Goal: Check status: Check status

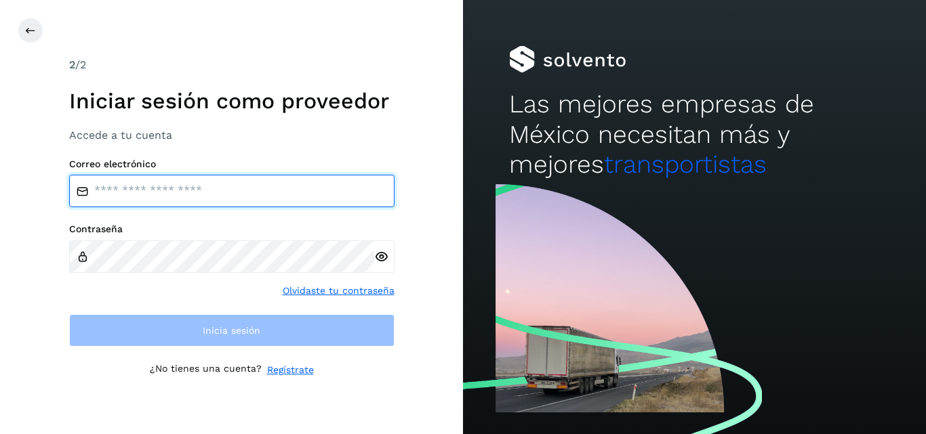
type input "**********"
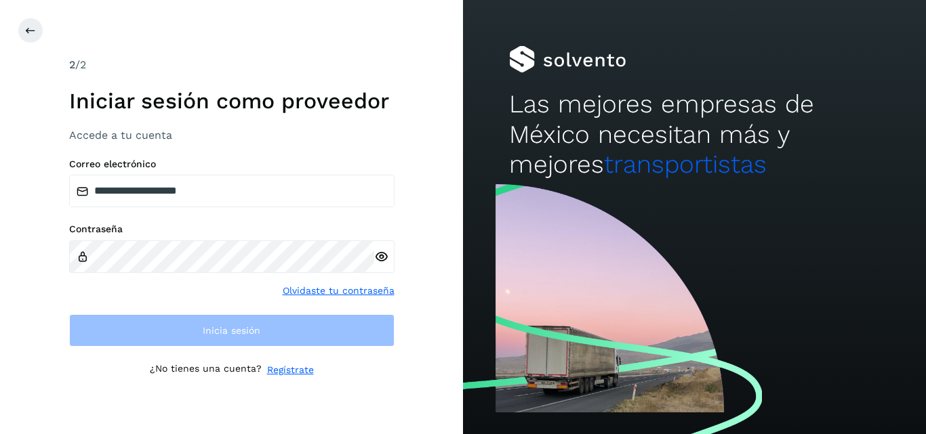
click at [426, 43] on div "**********" at bounding box center [231, 217] width 463 height 434
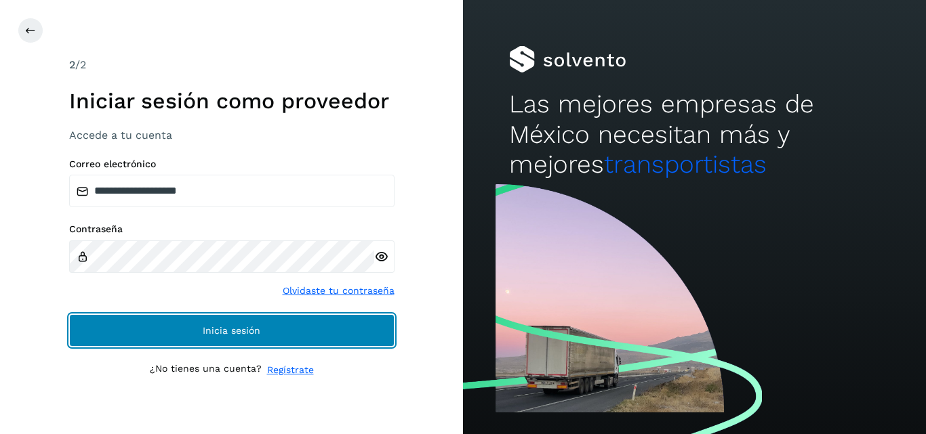
click at [201, 340] on button "Inicia sesión" at bounding box center [231, 330] width 325 height 33
click at [213, 331] on span "Inicia sesión" at bounding box center [232, 330] width 58 height 9
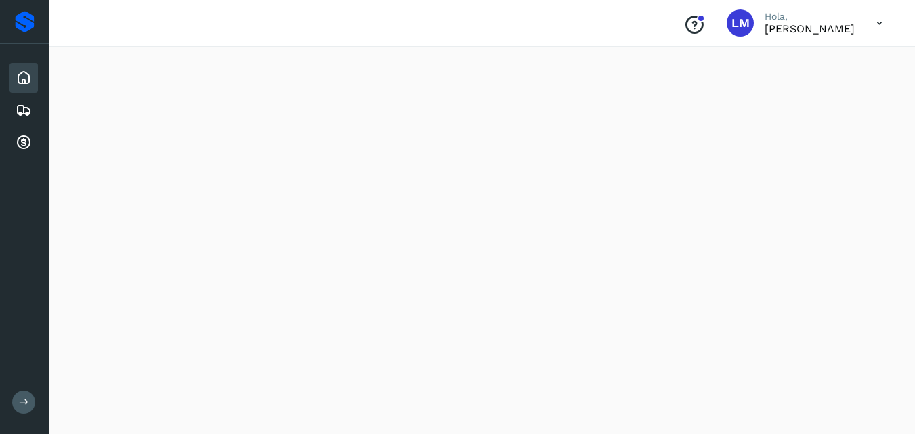
scroll to position [1087, 0]
click at [24, 114] on icon at bounding box center [24, 110] width 16 height 16
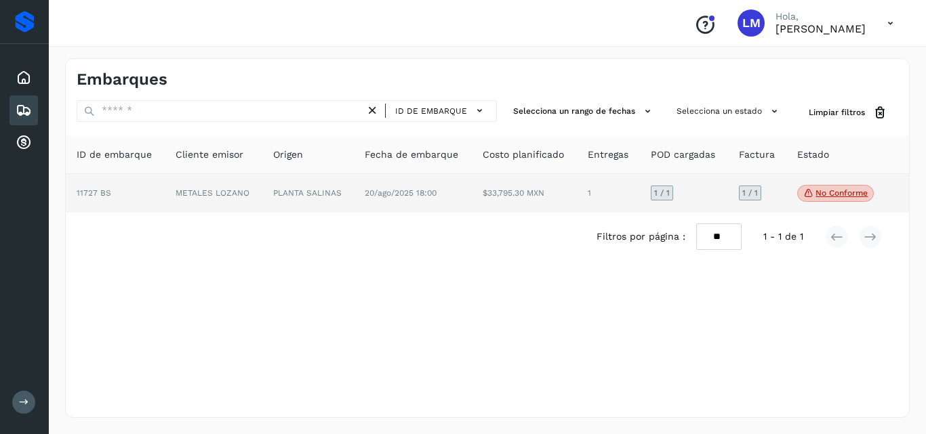
click at [818, 194] on p "No conforme" at bounding box center [841, 192] width 52 height 9
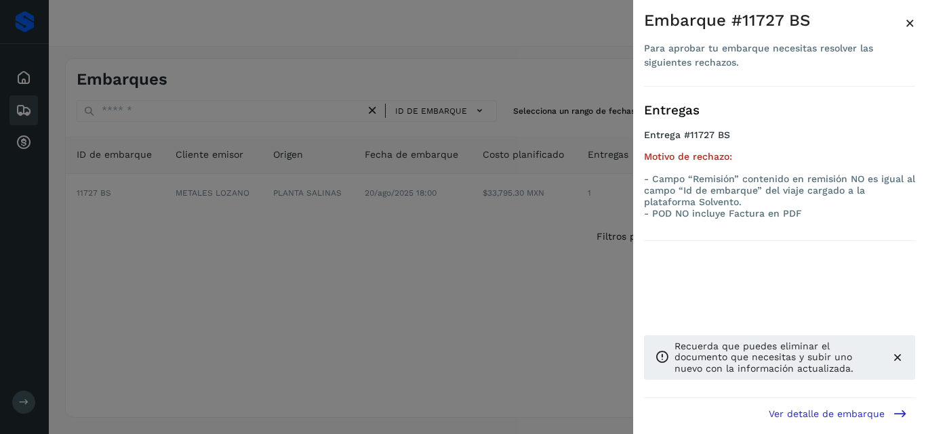
click at [524, 347] on div at bounding box center [463, 217] width 926 height 434
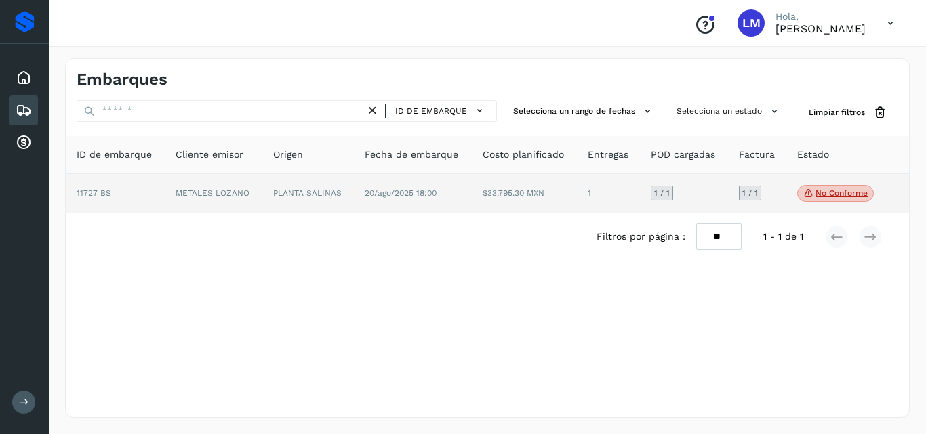
click at [820, 190] on p "No conforme" at bounding box center [841, 192] width 52 height 9
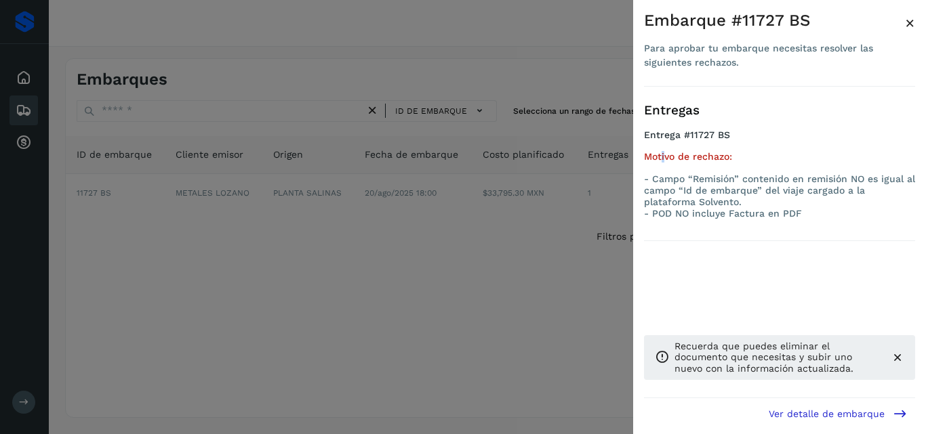
click at [663, 152] on h5 "Motivo de rechazo:" at bounding box center [779, 157] width 271 height 12
click at [685, 182] on p "- Campo “Remisión” contenido en remisión NO es igual al campo “Id de embarque” …" at bounding box center [779, 190] width 271 height 34
click at [809, 411] on span "Ver detalle de embarque" at bounding box center [826, 413] width 116 height 9
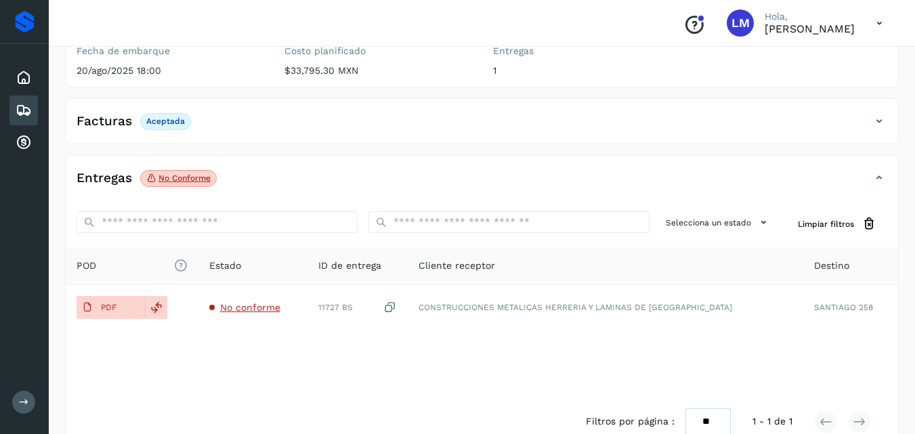
scroll to position [203, 0]
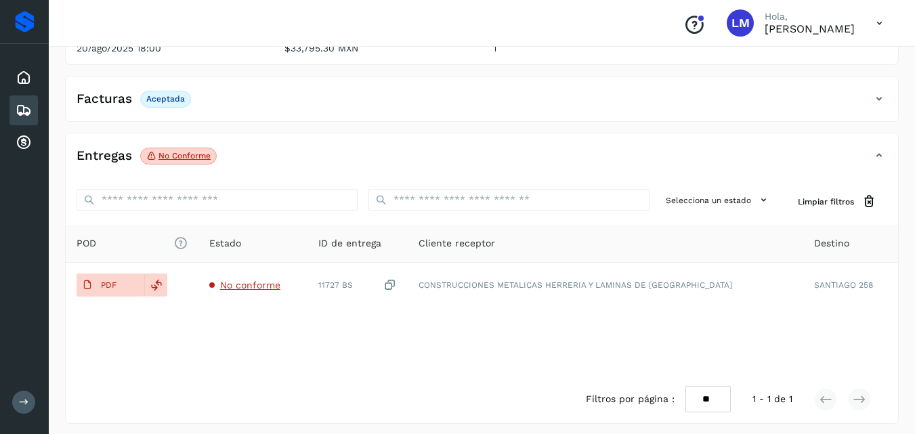
click at [800, 35] on p "[PERSON_NAME]" at bounding box center [810, 28] width 90 height 13
click at [880, 17] on icon at bounding box center [880, 23] width 28 height 28
click at [188, 355] on div at bounding box center [457, 217] width 915 height 434
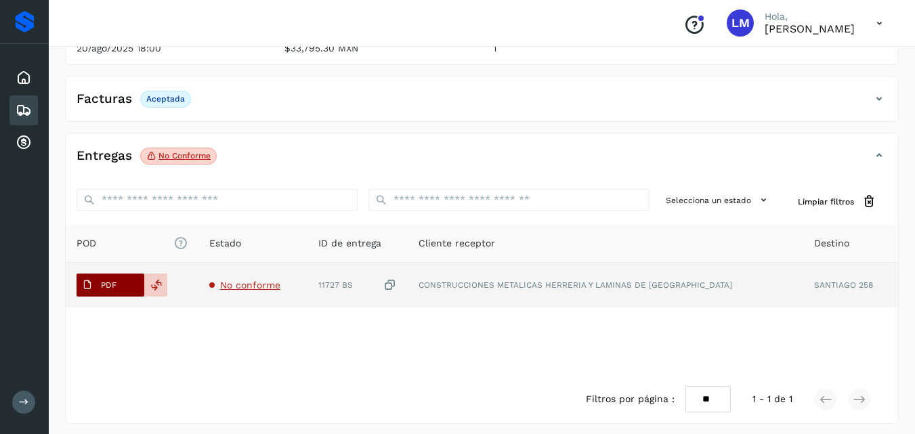
click at [98, 289] on span "PDF" at bounding box center [99, 285] width 45 height 22
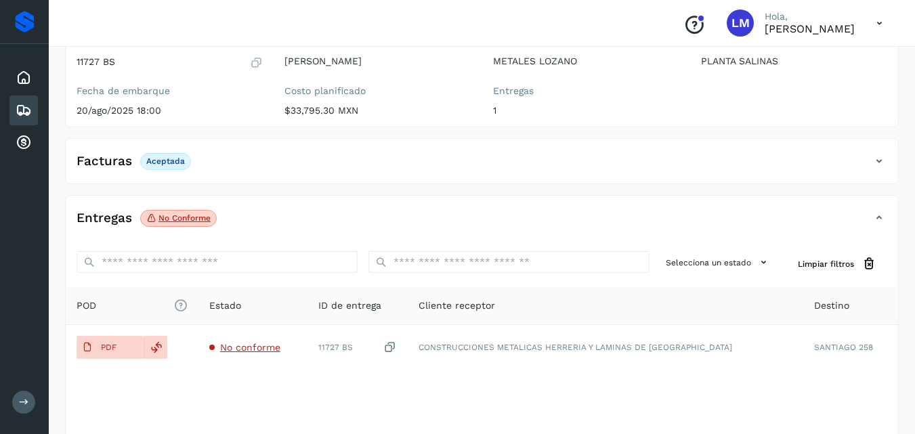
scroll to position [0, 0]
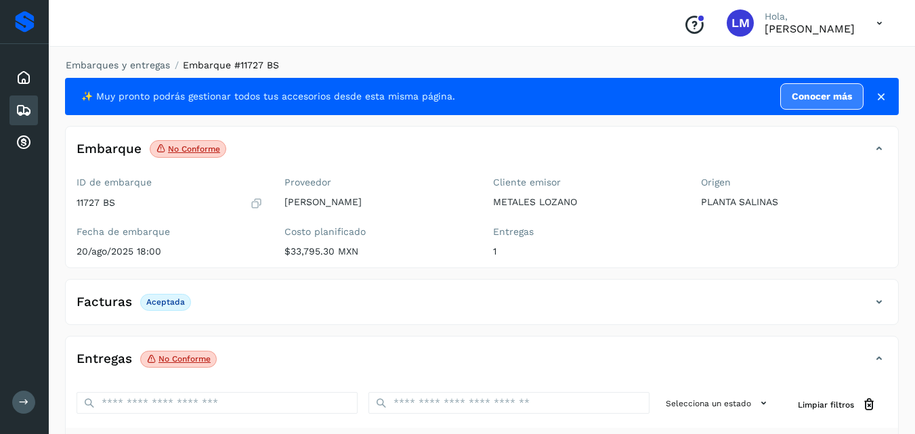
click at [882, 30] on icon at bounding box center [880, 23] width 28 height 28
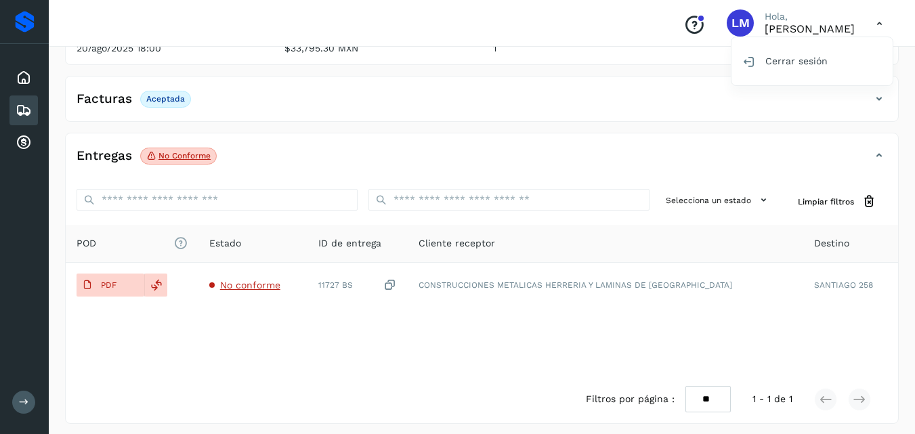
scroll to position [209, 0]
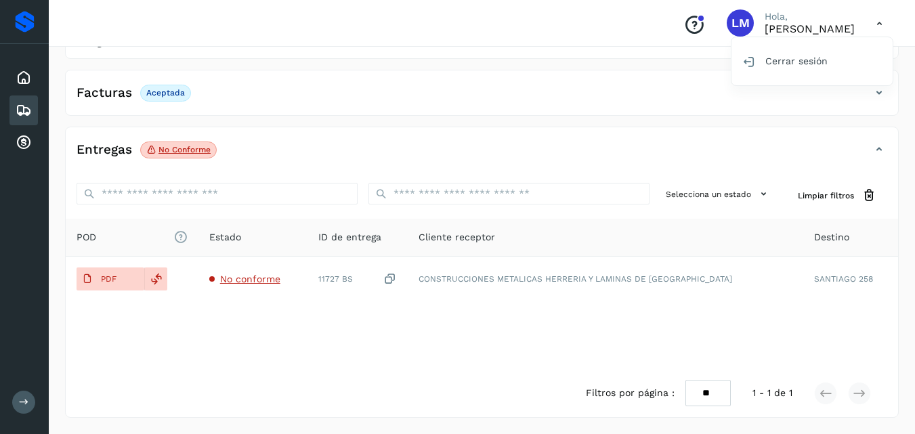
click at [627, 18] on div at bounding box center [457, 217] width 915 height 434
click at [684, 30] on icon "Conoce nuestros beneficios" at bounding box center [695, 25] width 22 height 22
click at [86, 239] on span "POD El tamaño máximo de archivo es de 20 Mb." at bounding box center [132, 237] width 111 height 14
click at [117, 96] on h4 "Facturas" at bounding box center [105, 93] width 56 height 16
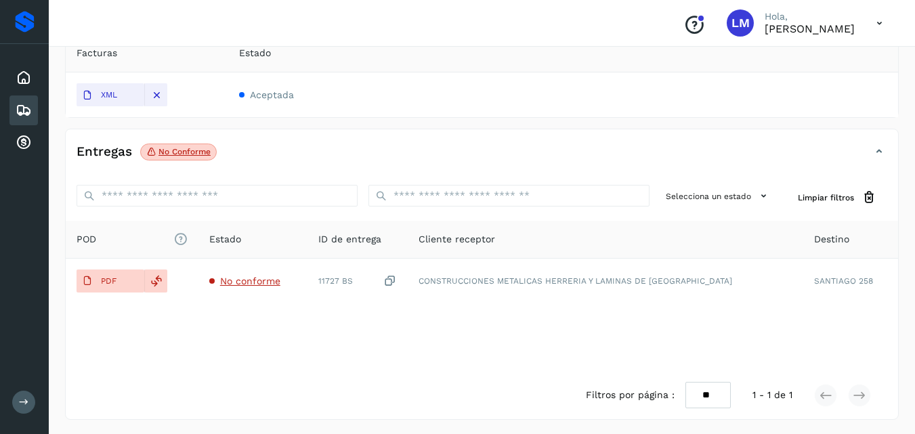
scroll to position [292, 0]
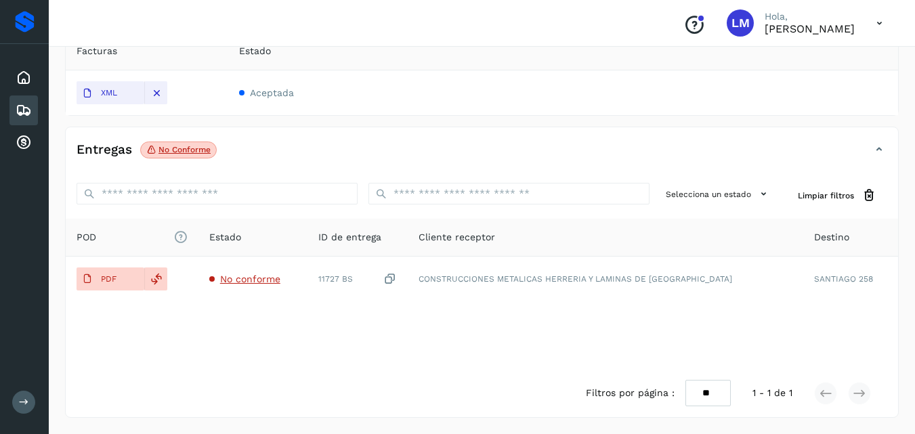
click at [813, 55] on div "Estado" at bounding box center [563, 51] width 648 height 14
click at [119, 274] on span "PDF" at bounding box center [99, 279] width 45 height 22
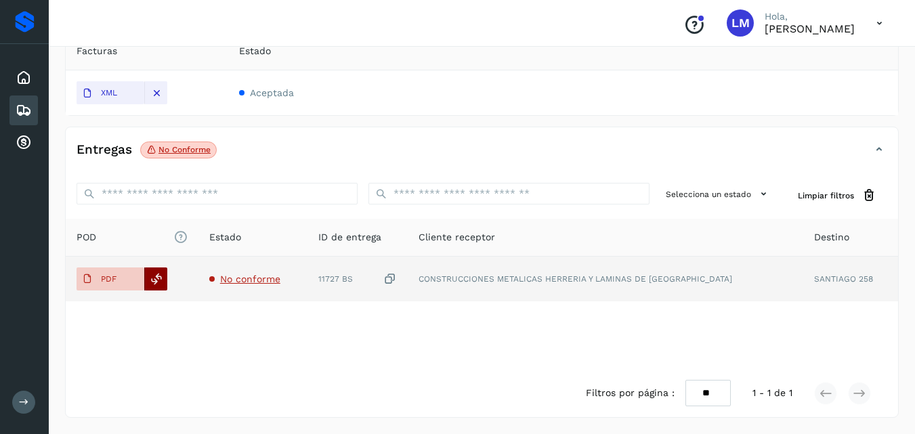
click at [159, 283] on icon at bounding box center [156, 279] width 12 height 12
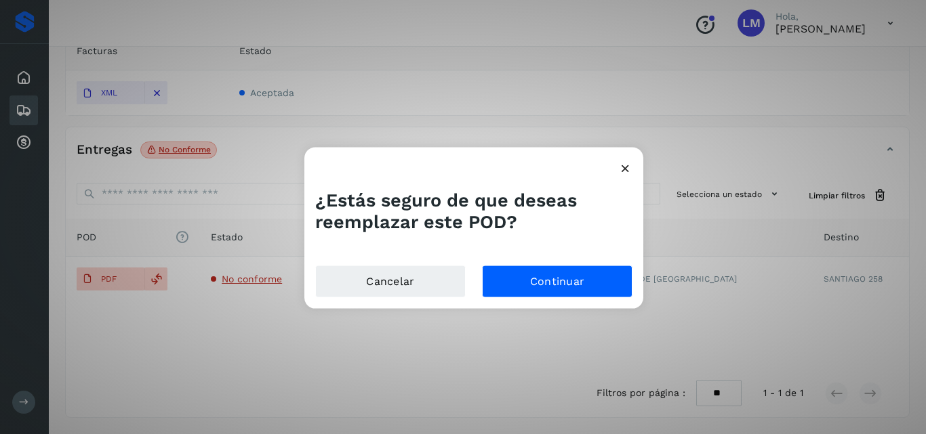
click at [625, 165] on icon at bounding box center [625, 168] width 14 height 14
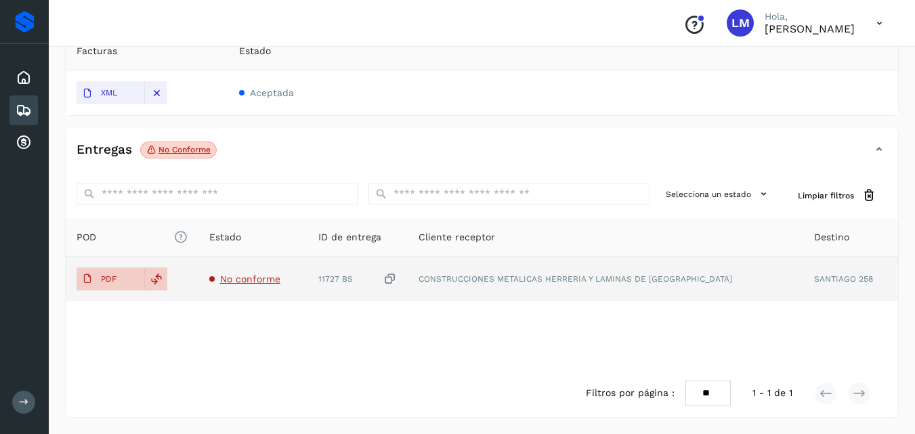
click at [249, 281] on span "No conforme" at bounding box center [250, 279] width 60 height 11
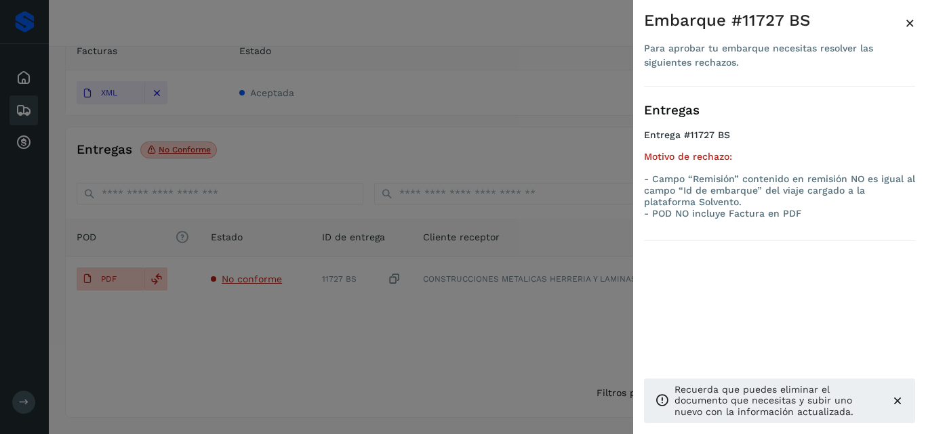
click at [493, 23] on div at bounding box center [463, 217] width 926 height 434
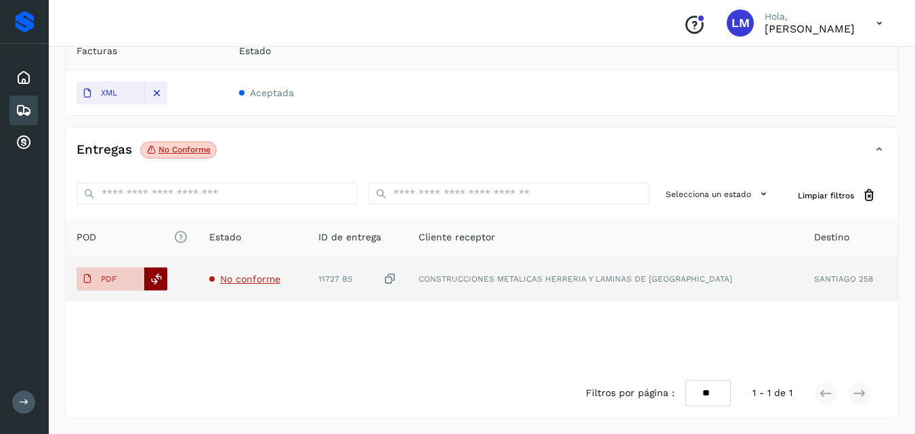
click at [155, 281] on icon at bounding box center [156, 279] width 12 height 12
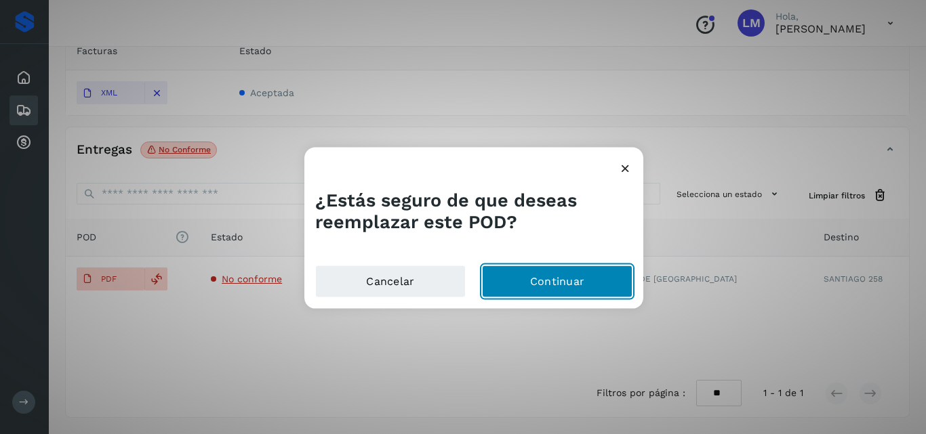
click at [585, 291] on button "Continuar" at bounding box center [557, 282] width 150 height 33
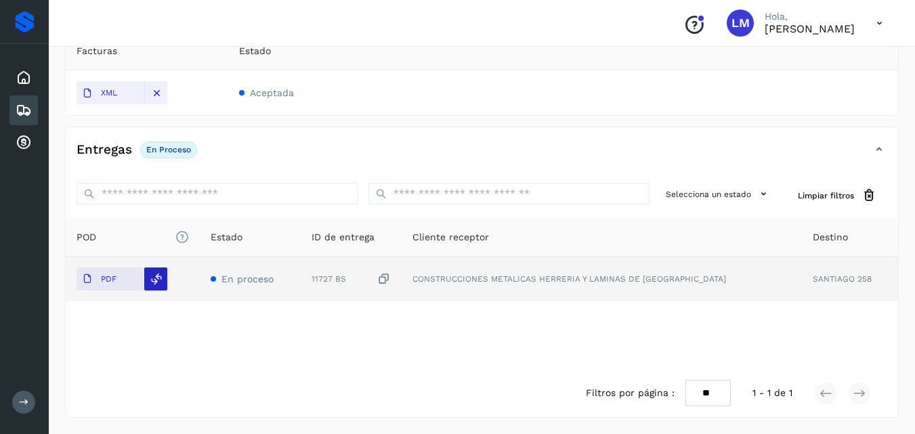
click at [161, 279] on icon at bounding box center [156, 279] width 12 height 12
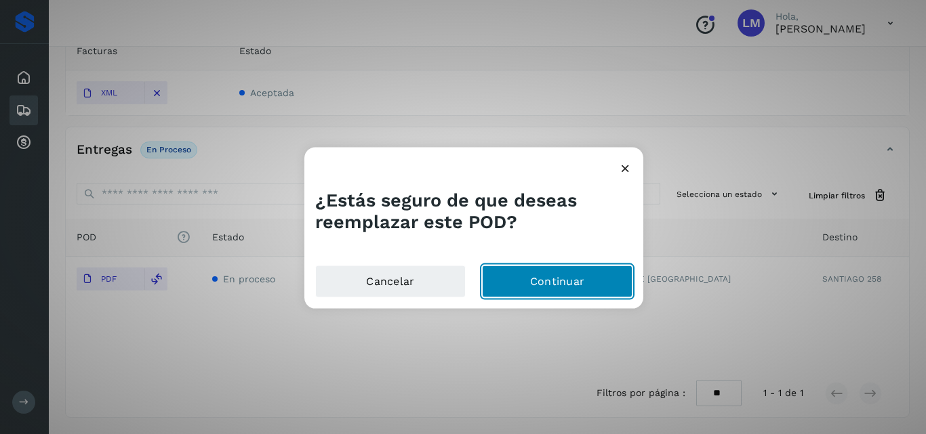
click at [537, 291] on button "Continuar" at bounding box center [557, 282] width 150 height 33
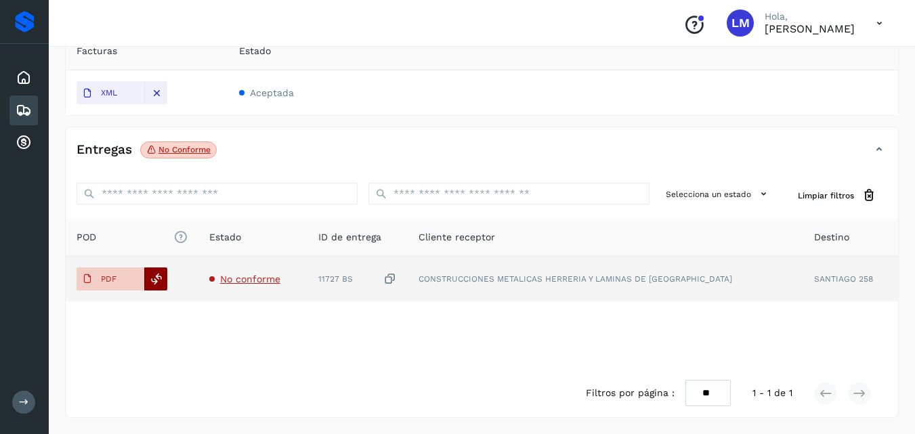
click at [153, 277] on icon at bounding box center [156, 279] width 12 height 12
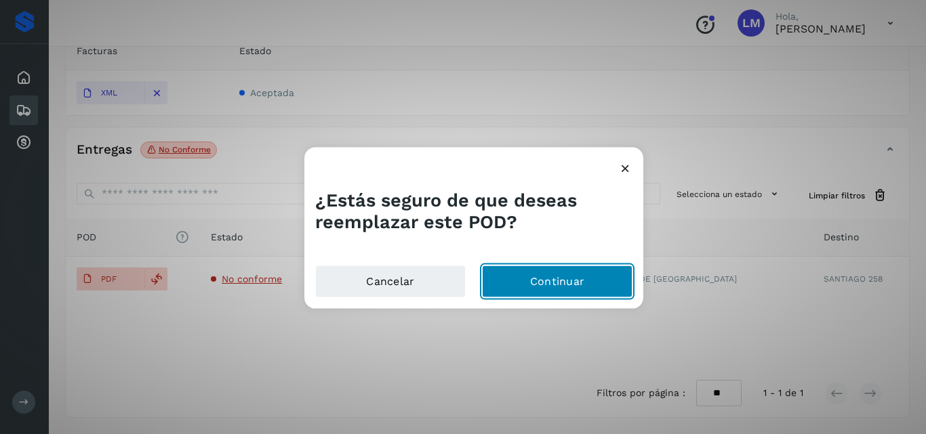
click at [583, 277] on button "Continuar" at bounding box center [557, 282] width 150 height 33
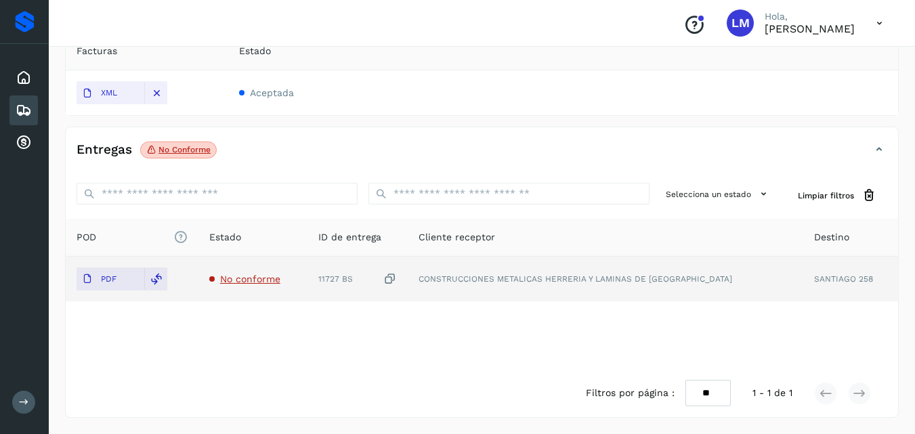
click at [245, 279] on span "No conforme" at bounding box center [250, 279] width 60 height 11
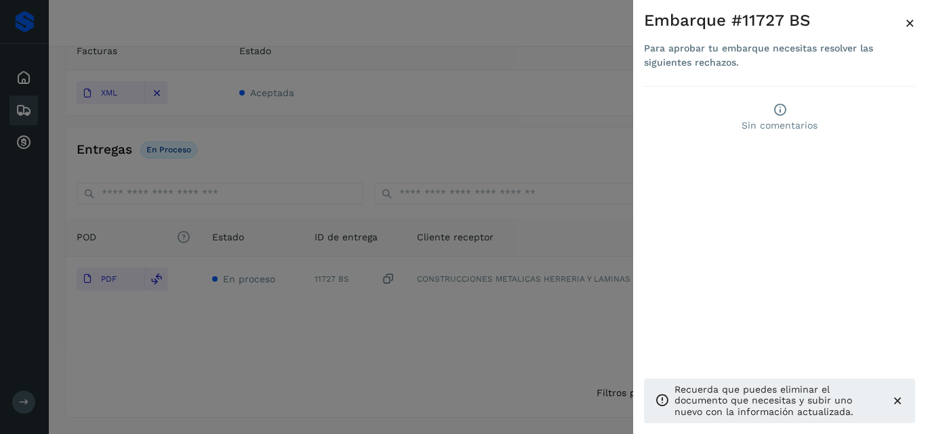
click at [906, 20] on span "×" at bounding box center [910, 23] width 10 height 19
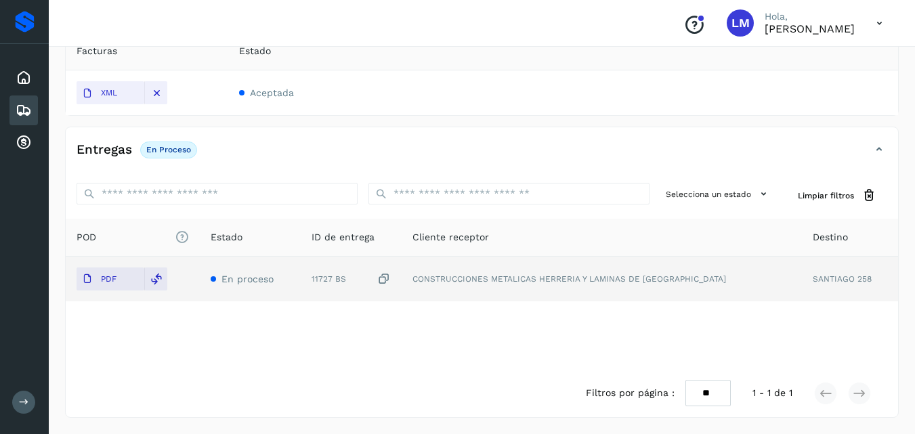
click at [251, 280] on span "En proceso" at bounding box center [248, 279] width 52 height 11
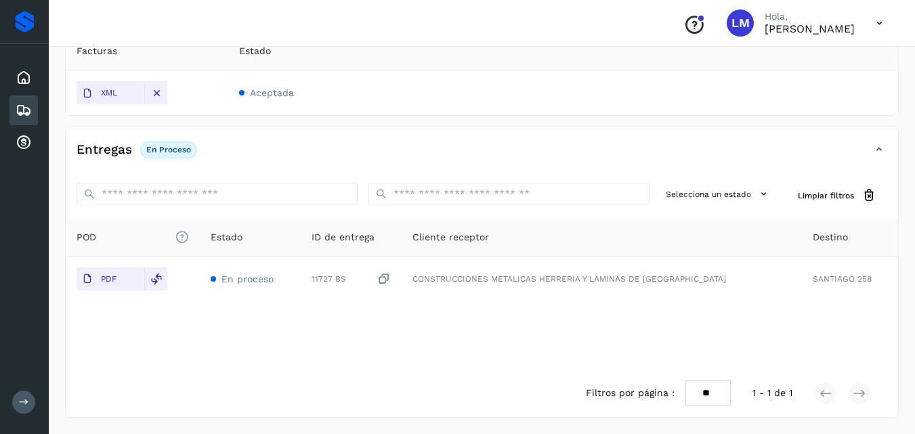
click at [307, 94] on td "Aceptada" at bounding box center [563, 92] width 670 height 45
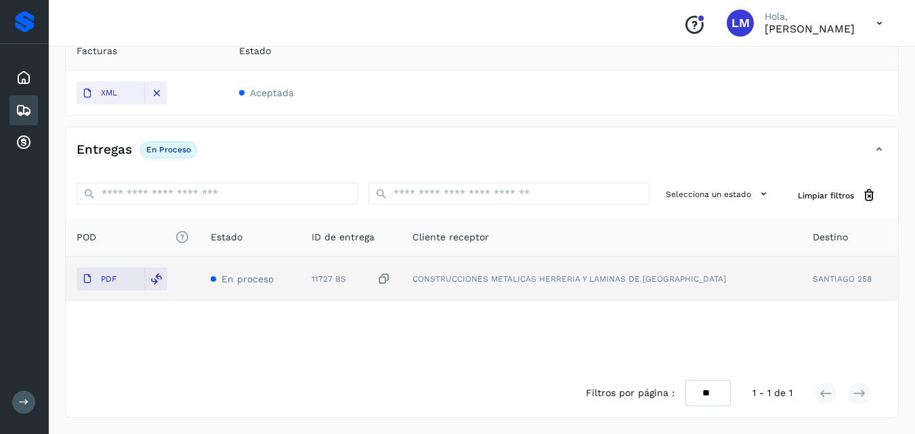
click at [262, 283] on span "En proceso" at bounding box center [248, 279] width 52 height 11
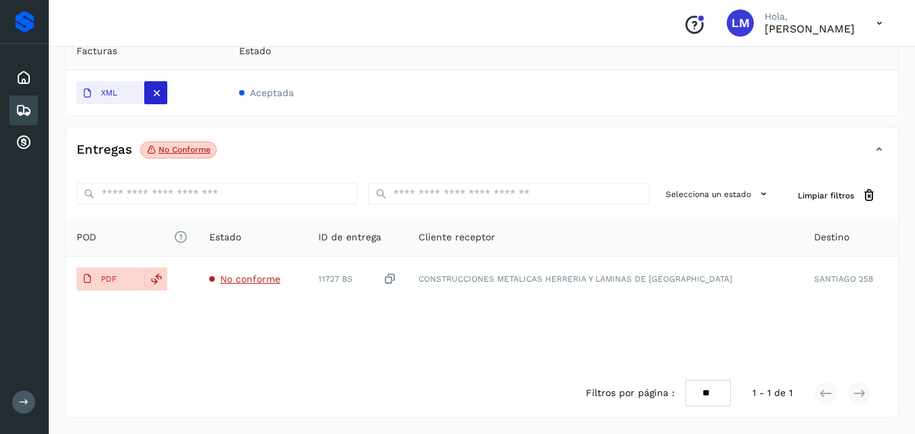
click at [148, 93] on div at bounding box center [155, 92] width 23 height 23
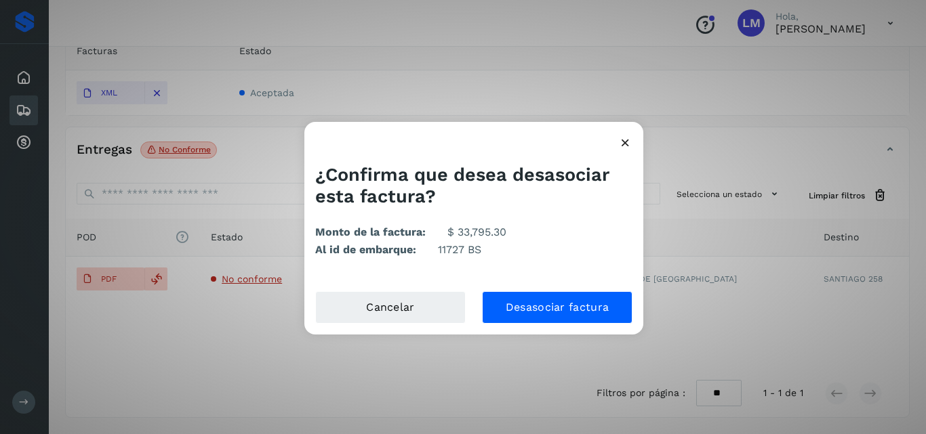
click at [626, 144] on icon at bounding box center [625, 143] width 14 height 14
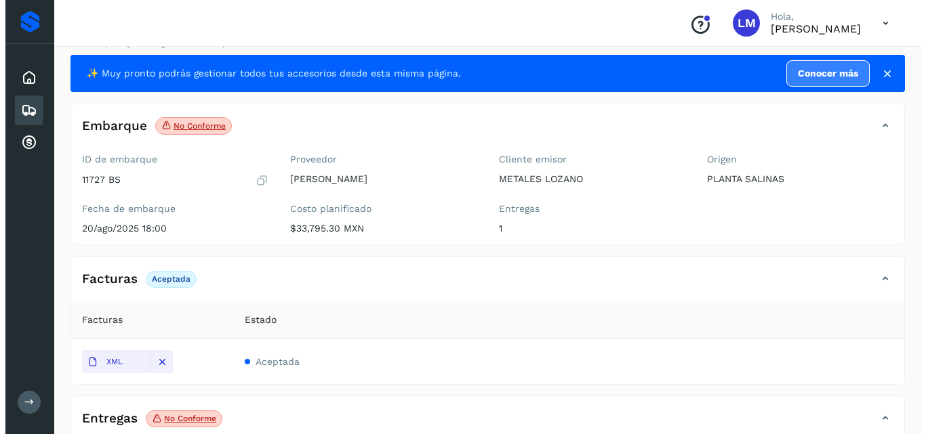
scroll to position [0, 0]
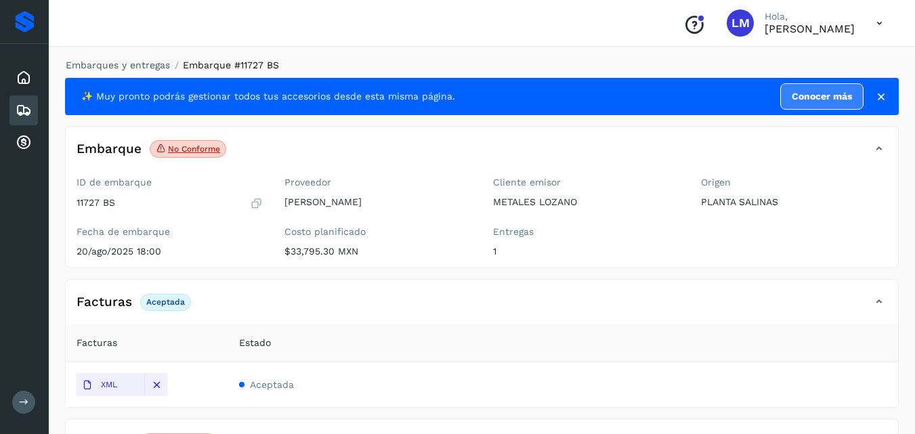
click at [877, 16] on icon at bounding box center [880, 23] width 28 height 28
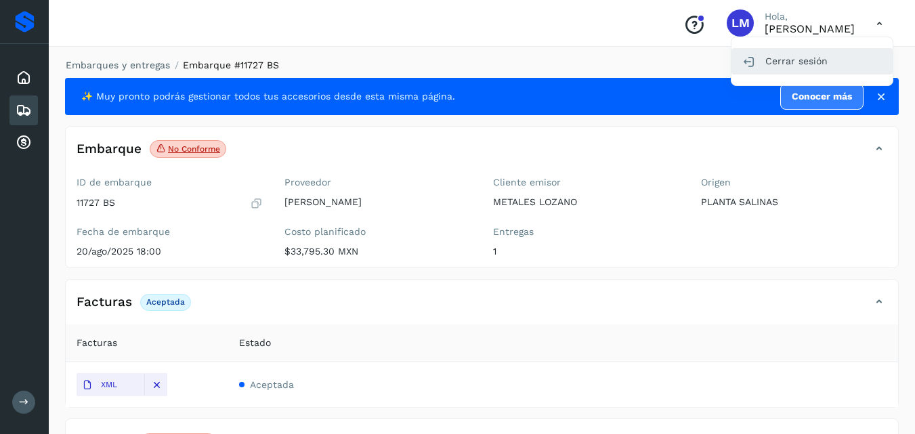
click at [800, 67] on div "Cerrar sesión" at bounding box center [812, 61] width 161 height 26
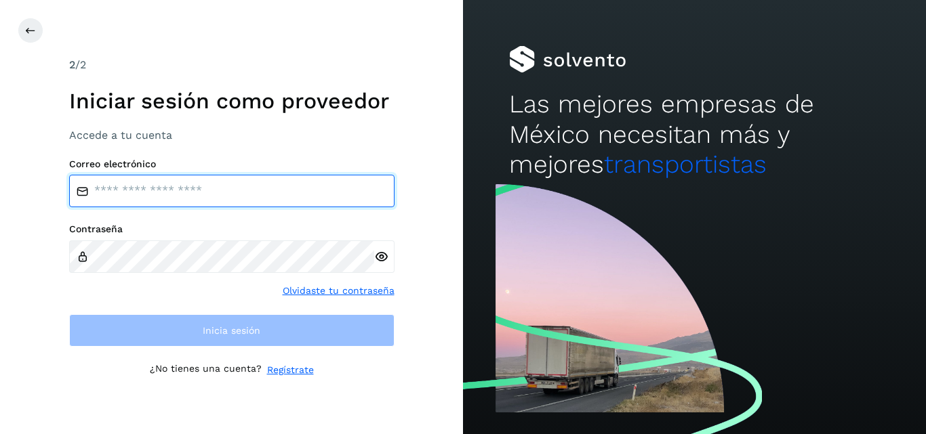
type input "**********"
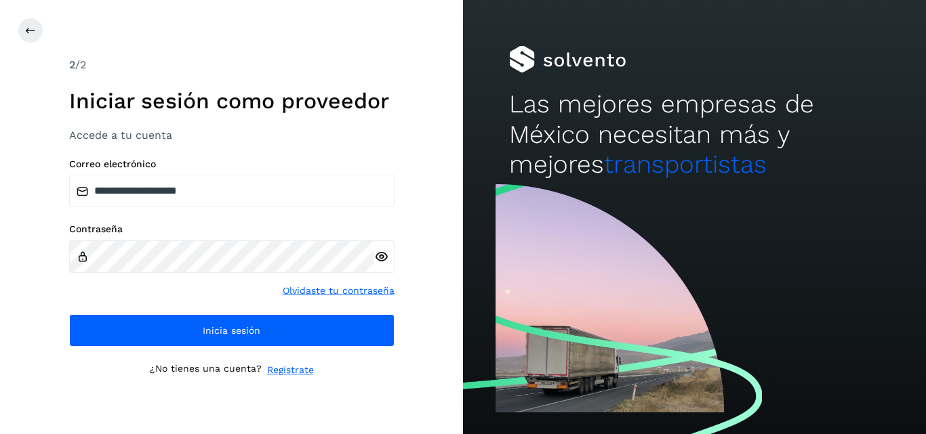
click at [745, 209] on div at bounding box center [694, 307] width 463 height 254
